Goal: Register for event/course

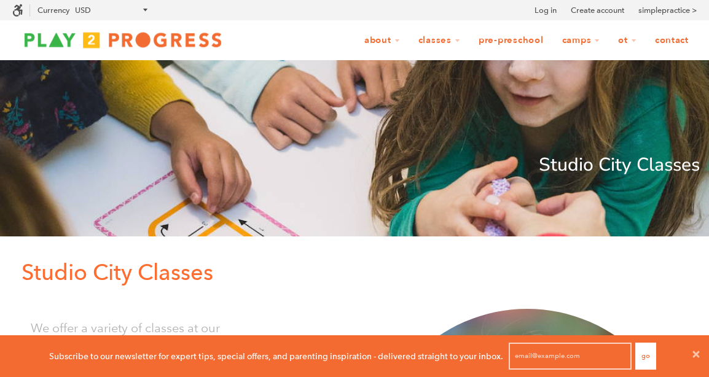
scroll to position [1, 1]
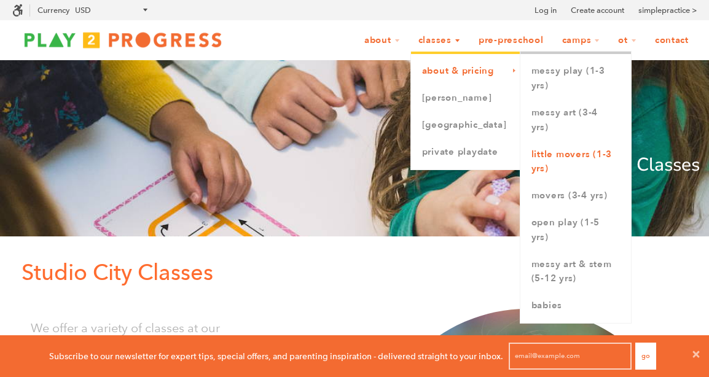
click at [568, 153] on link "Little Movers (1-3 yrs)" at bounding box center [575, 162] width 111 height 42
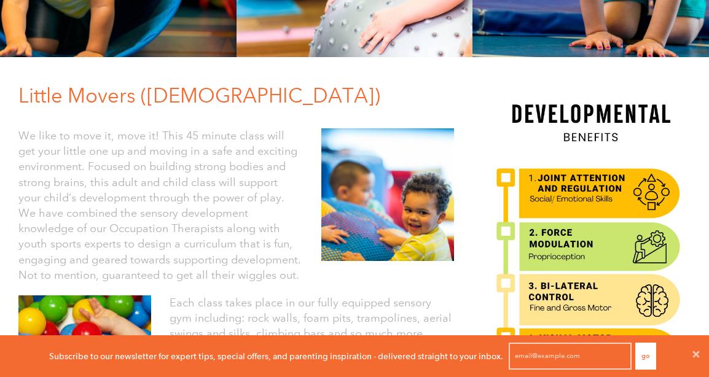
scroll to position [267, 0]
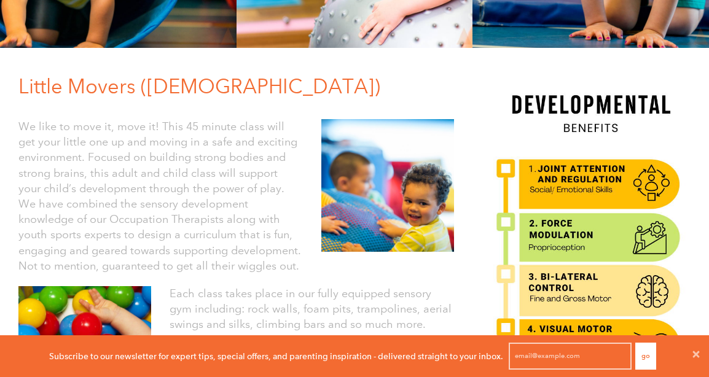
click at [211, 218] on span "We like to move it, move it! This 45 minute class will get your little one up a…" at bounding box center [159, 196] width 283 height 153
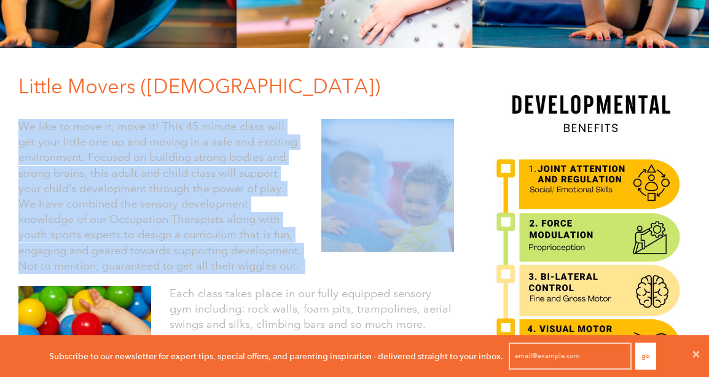
click at [211, 218] on span "We like to move it, move it! This 45 minute class will get your little one up a…" at bounding box center [159, 196] width 283 height 153
click at [236, 218] on span "We like to move it, move it! This 45 minute class will get your little one up a…" at bounding box center [159, 196] width 283 height 153
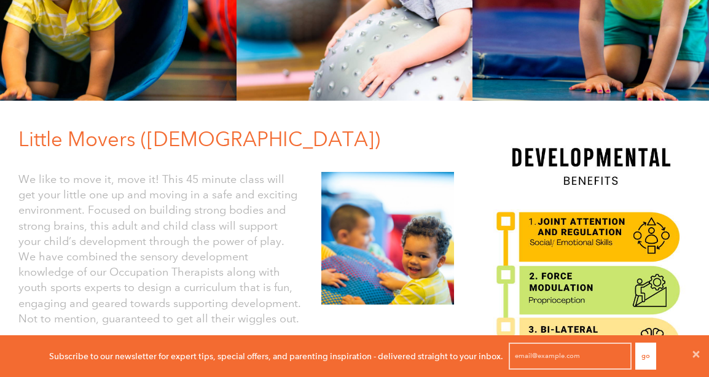
scroll to position [0, 0]
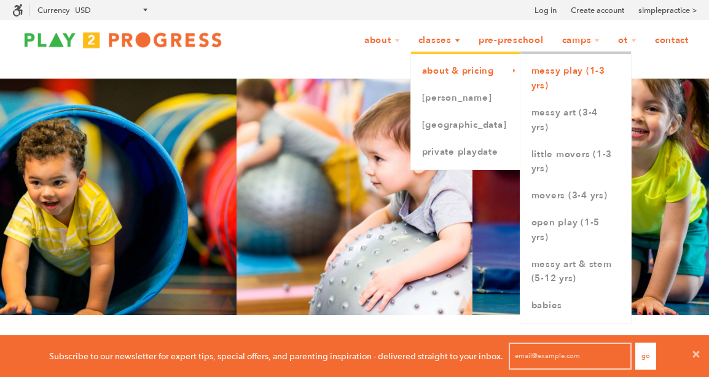
click at [547, 82] on link "Messy Play (1-3 yrs)" at bounding box center [575, 79] width 111 height 42
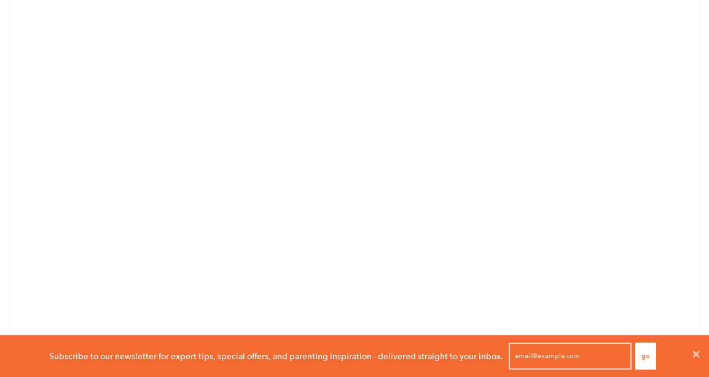
scroll to position [1786, 0]
